Goal: Transaction & Acquisition: Purchase product/service

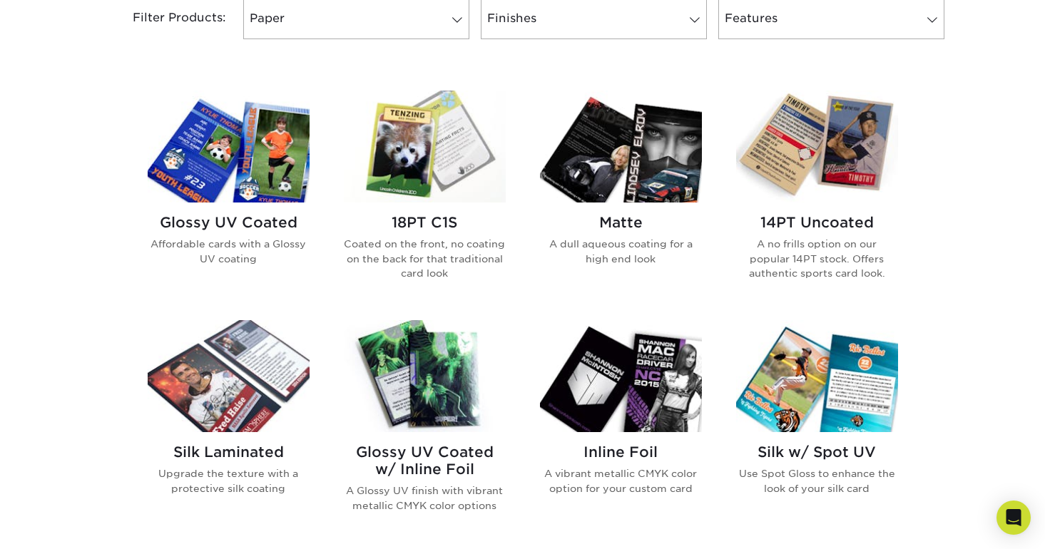
scroll to position [658, 0]
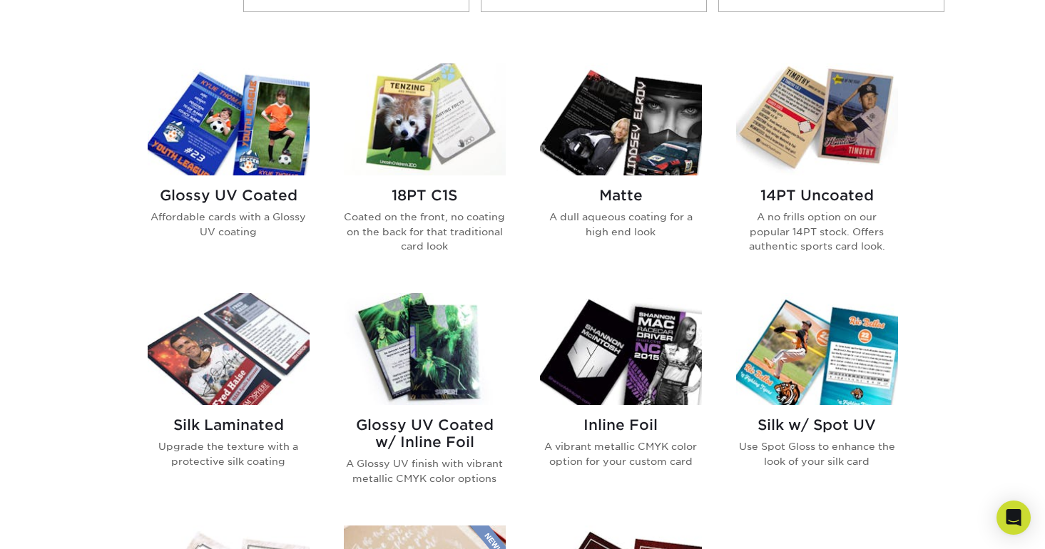
click at [231, 162] on img at bounding box center [229, 119] width 162 height 112
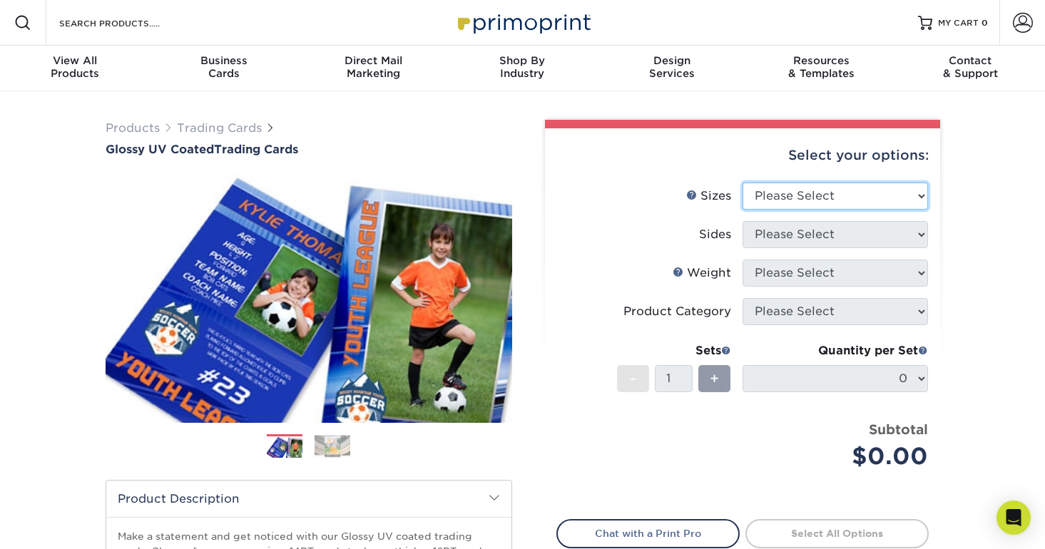
click at [793, 200] on select "Please Select 2.5" x 3.5"" at bounding box center [835, 196] width 185 height 27
select select "2.50x3.50"
click at [743, 183] on select "Please Select 2.5" x 3.5"" at bounding box center [835, 196] width 185 height 27
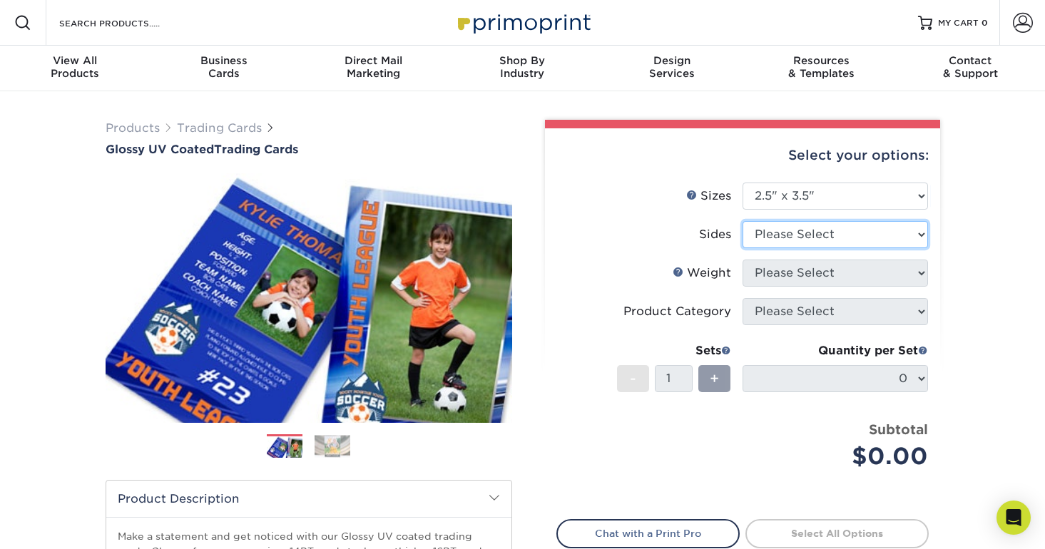
click at [780, 235] on select "Please Select Print Both Sides Print Front Only" at bounding box center [835, 234] width 185 height 27
select select "13abbda7-1d64-4f25-8bb2-c179b224825d"
click at [743, 221] on select "Please Select Print Both Sides Print Front Only" at bounding box center [835, 234] width 185 height 27
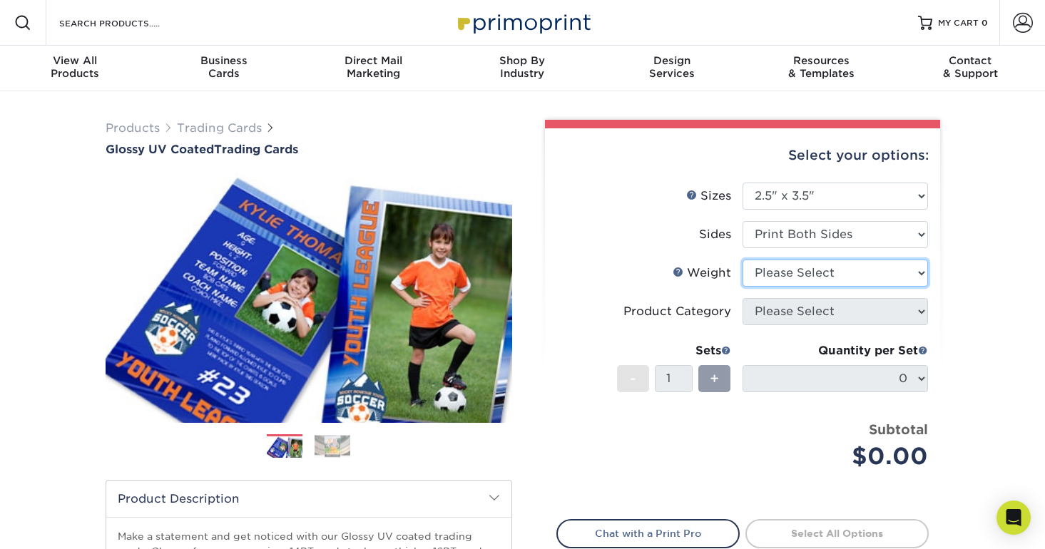
click at [775, 268] on select "Please Select 16PT 14PT 18PT C1S" at bounding box center [835, 273] width 185 height 27
select select "16PT"
click at [743, 260] on select "Please Select 16PT 14PT 18PT C1S" at bounding box center [835, 273] width 185 height 27
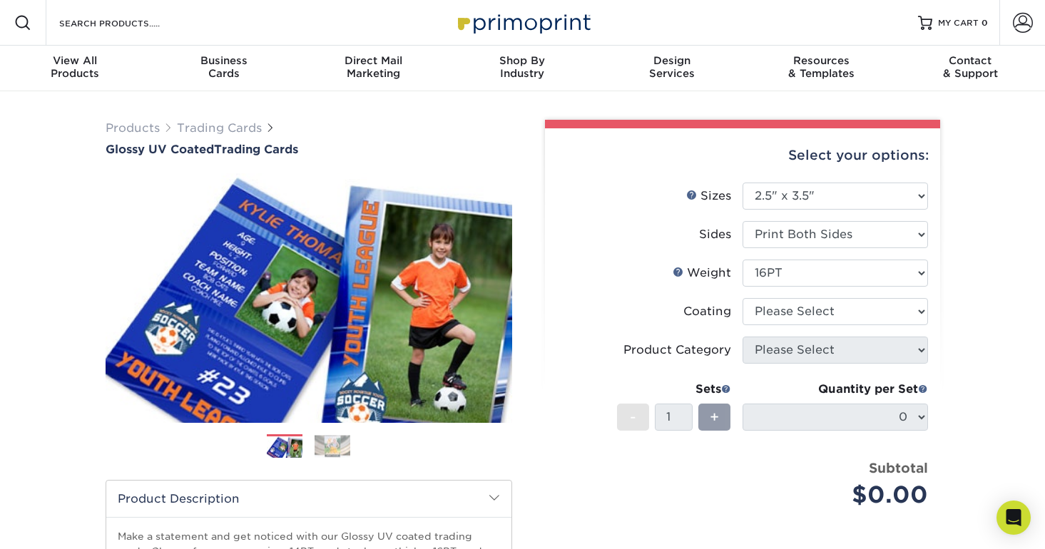
click at [690, 298] on label "Coating" at bounding box center [649, 311] width 185 height 27
click at [755, 312] on select at bounding box center [835, 311] width 185 height 27
select select "ae367451-b2b8-45df-a344-0f05b6a12993"
click at [743, 298] on select at bounding box center [835, 311] width 185 height 27
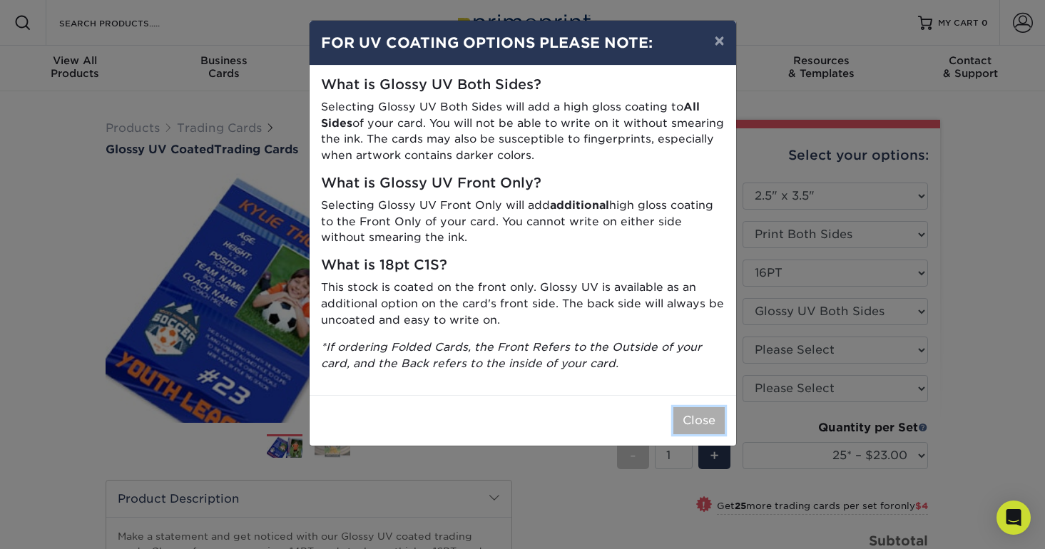
click at [708, 420] on button "Close" at bounding box center [698, 420] width 51 height 27
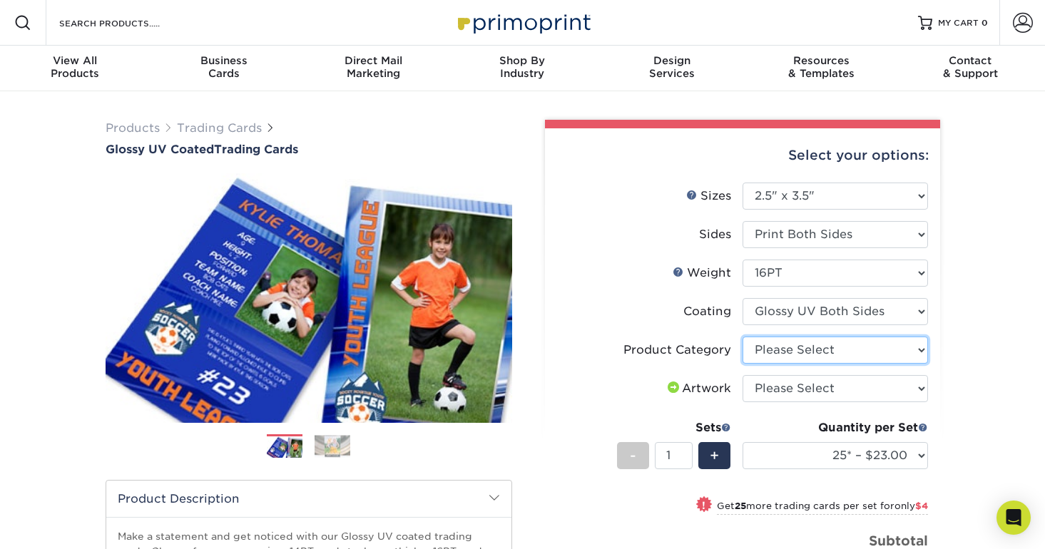
click at [779, 350] on select "Please Select Trading Cards" at bounding box center [835, 350] width 185 height 27
click at [743, 337] on select "Please Select Trading Cards" at bounding box center [835, 350] width 185 height 27
click at [770, 357] on select "Please Select Trading Cards" at bounding box center [835, 350] width 185 height 27
select select "c2f9bce9-36c2-409d-b101-c29d9d031e18"
click at [743, 337] on select "Please Select Trading Cards" at bounding box center [835, 350] width 185 height 27
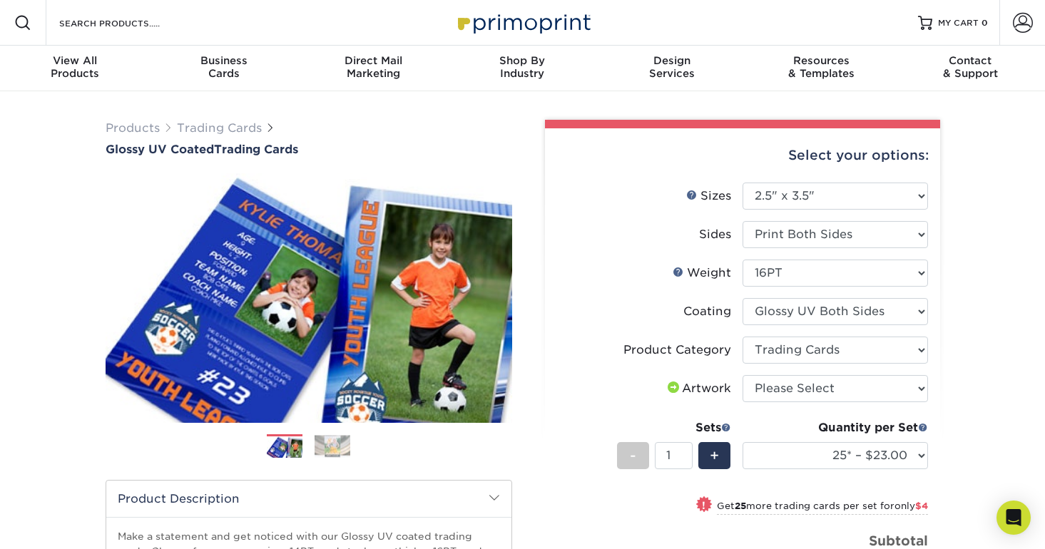
click at [678, 322] on label "Coating" at bounding box center [649, 311] width 185 height 27
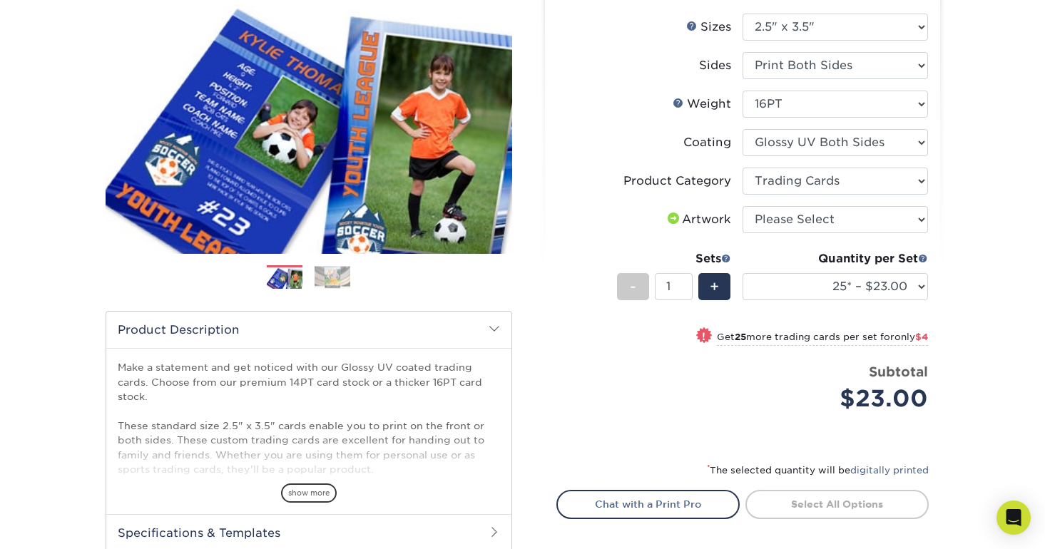
scroll to position [170, 0]
click at [768, 211] on select "Please Select I will upload files I need a design - $100" at bounding box center [835, 218] width 185 height 27
select select "upload"
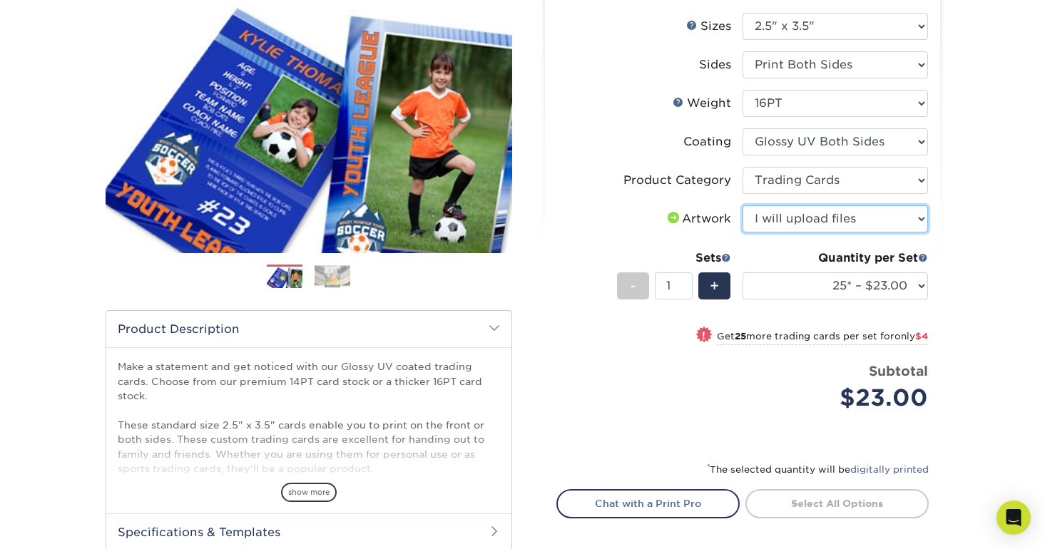
click at [743, 205] on select "Please Select I will upload files I need a design - $100" at bounding box center [835, 218] width 185 height 27
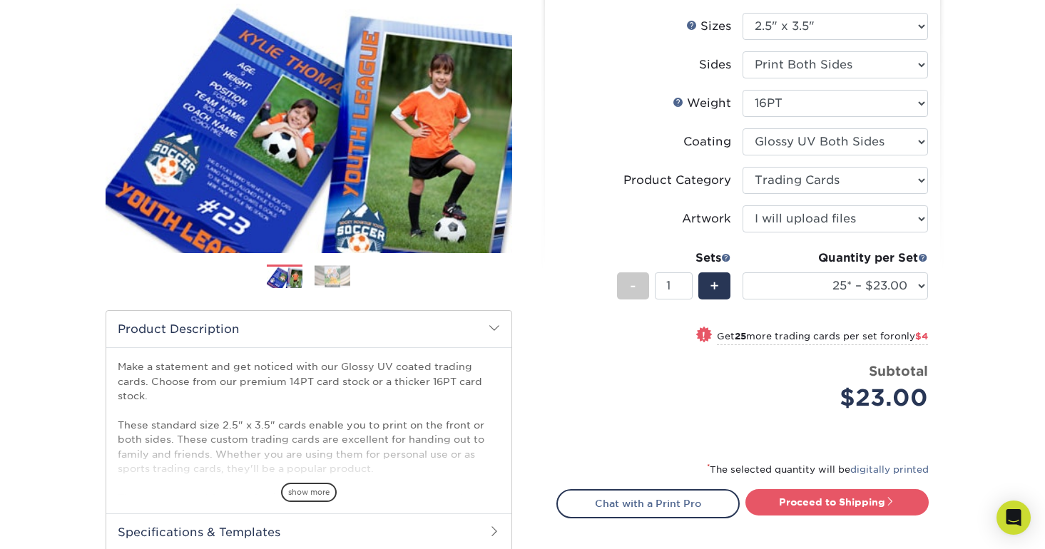
click at [622, 235] on li "Artwork Please Select I will upload files I need a design - $100" at bounding box center [742, 224] width 371 height 39
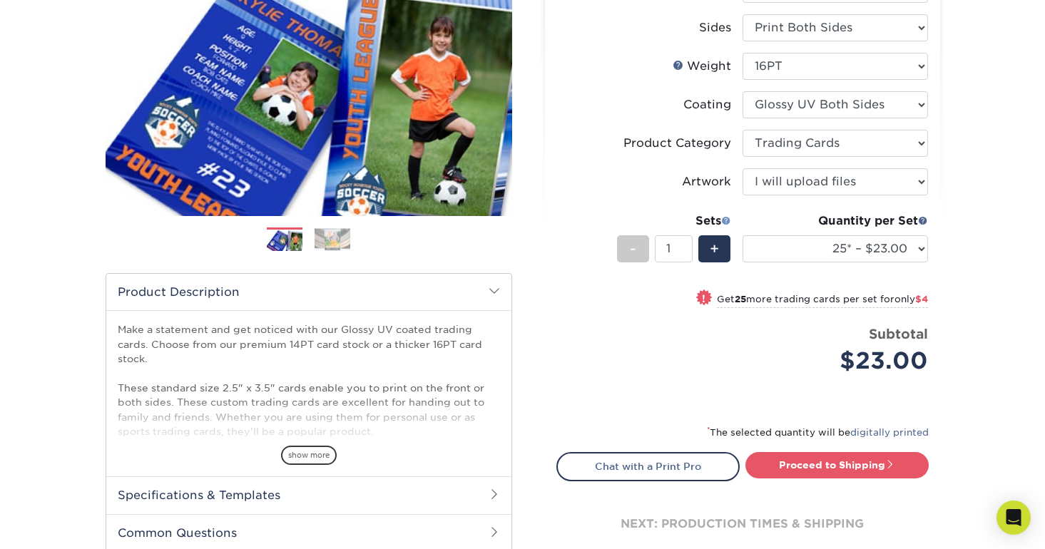
scroll to position [208, 0]
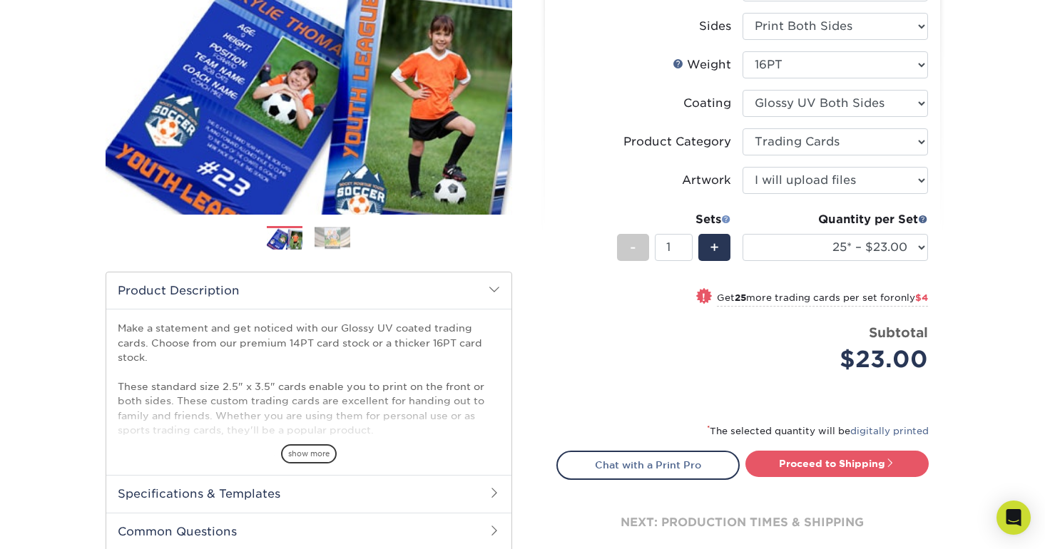
click at [725, 218] on span at bounding box center [726, 219] width 10 height 10
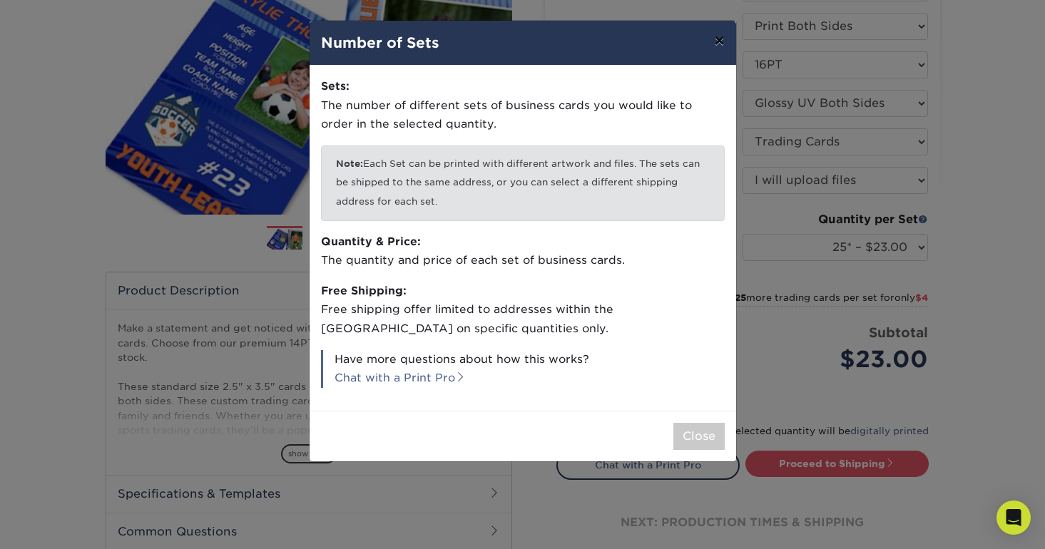
click at [715, 44] on button "×" at bounding box center [719, 41] width 33 height 40
